Goal: Check status: Check status

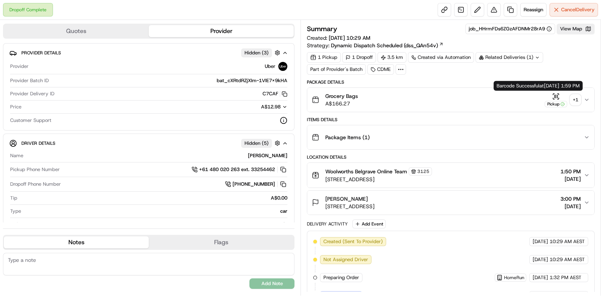
click at [571, 95] on div "+ 1" at bounding box center [575, 100] width 11 height 11
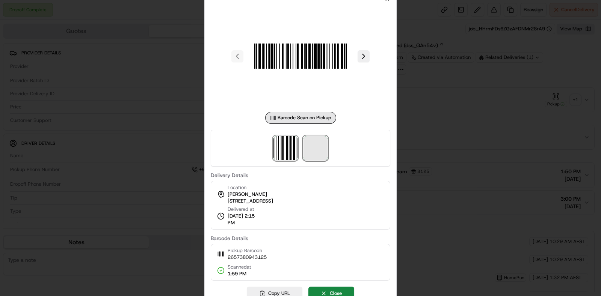
click at [318, 145] on span at bounding box center [315, 148] width 24 height 24
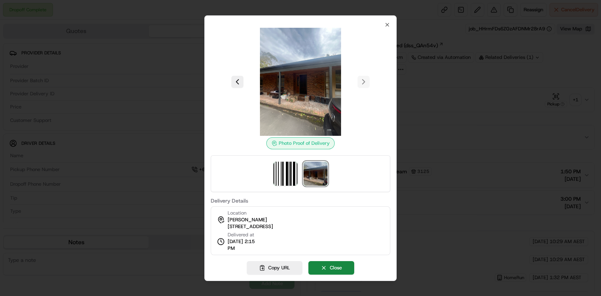
click at [453, 162] on div at bounding box center [300, 148] width 601 height 296
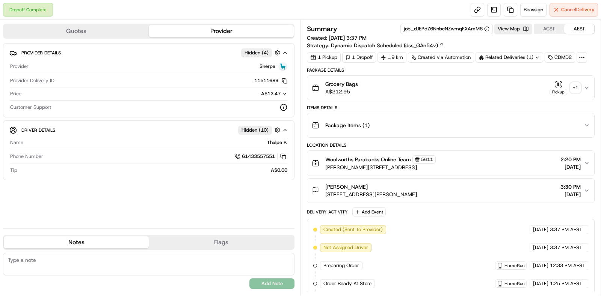
click at [577, 88] on div "+ 1" at bounding box center [575, 88] width 11 height 11
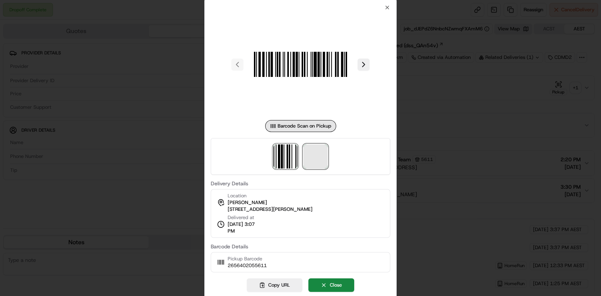
click at [322, 146] on span at bounding box center [315, 157] width 24 height 24
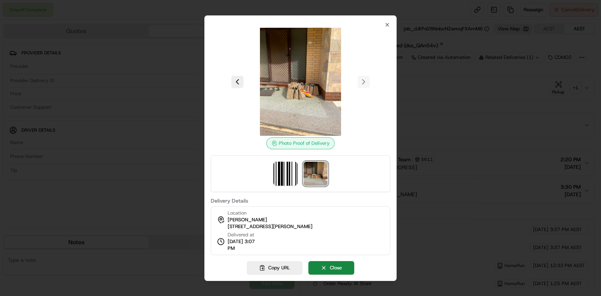
click at [466, 127] on div at bounding box center [300, 148] width 601 height 296
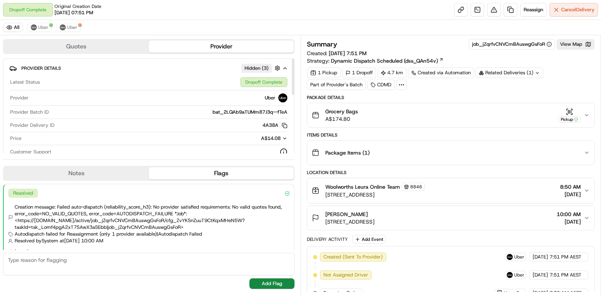
scroll to position [9, 0]
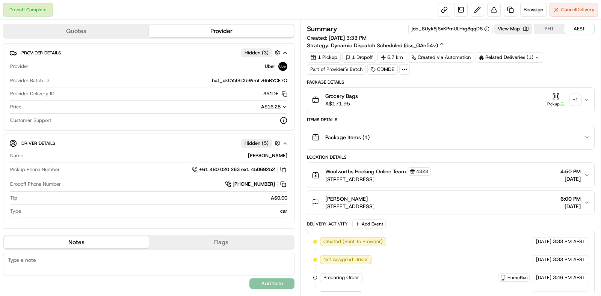
click at [579, 100] on div "+ 1" at bounding box center [575, 100] width 11 height 11
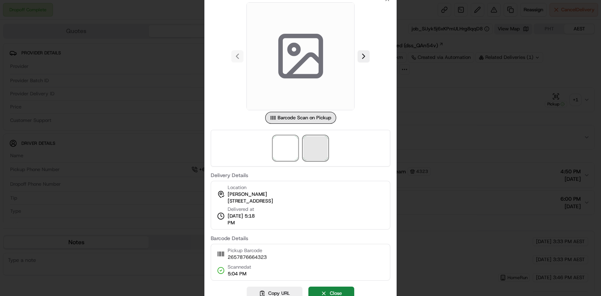
click at [311, 149] on span at bounding box center [315, 148] width 24 height 24
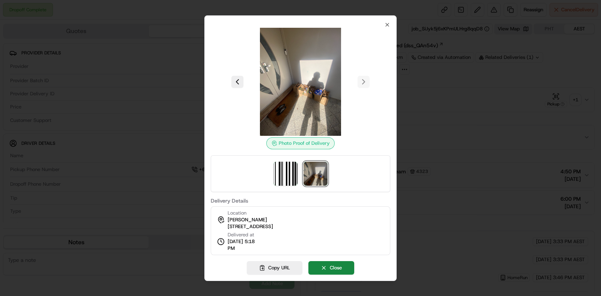
click at [491, 107] on div at bounding box center [300, 148] width 601 height 296
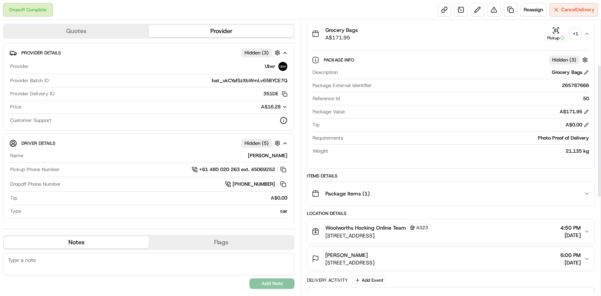
scroll to position [94, 0]
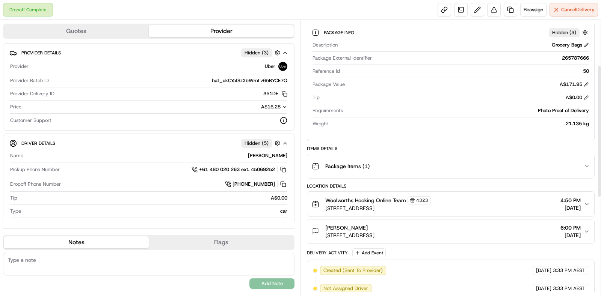
click at [516, 167] on div "Package Items ( 1 )" at bounding box center [448, 166] width 272 height 15
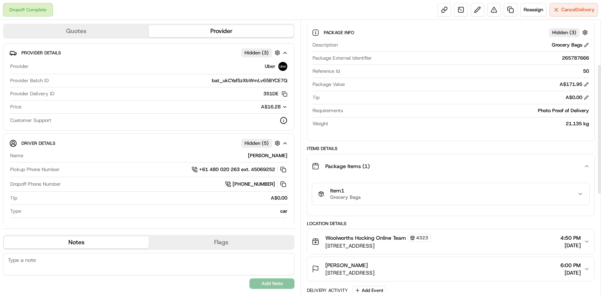
click at [510, 198] on div "Item 1 Grocery Bags" at bounding box center [447, 194] width 259 height 13
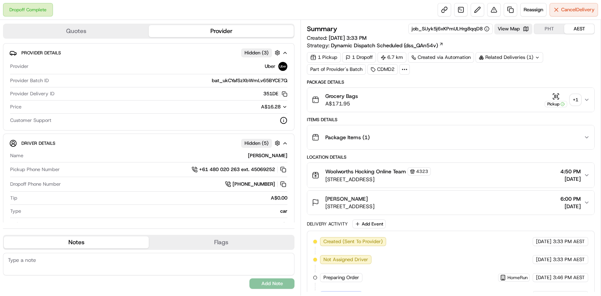
click at [575, 104] on div "+ 1" at bounding box center [575, 100] width 11 height 11
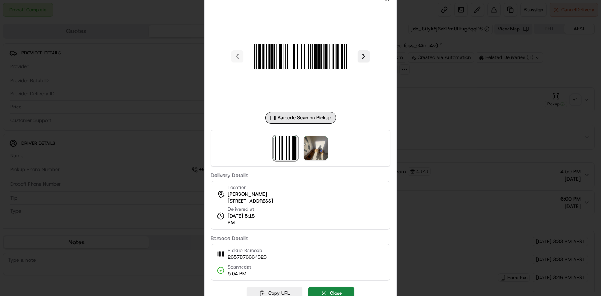
click at [328, 147] on div at bounding box center [301, 148] width 180 height 37
click at [320, 147] on img at bounding box center [315, 148] width 24 height 24
